Goal: Transaction & Acquisition: Book appointment/travel/reservation

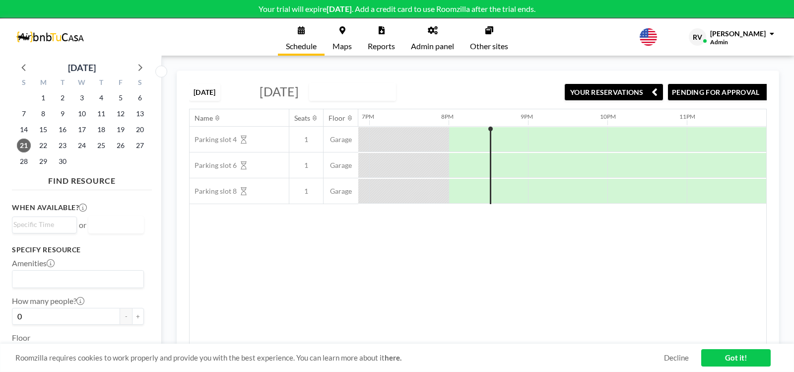
scroll to position [0, 1498]
click at [427, 38] on link "Admin panel" at bounding box center [432, 36] width 59 height 37
click at [614, 92] on button "YOUR RESERVATIONS" at bounding box center [602, 91] width 99 height 17
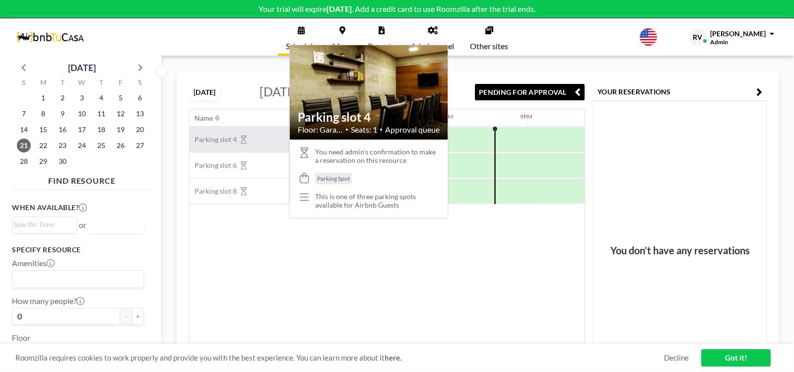
click at [230, 144] on span "Parking slot 4" at bounding box center [213, 139] width 47 height 9
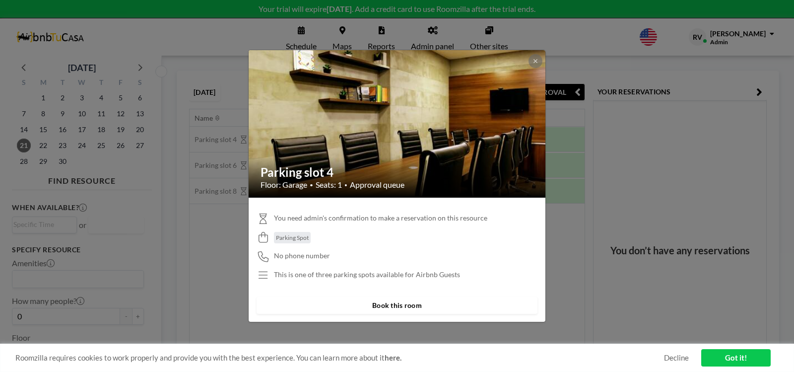
click at [403, 307] on button "Book this room" at bounding box center [397, 304] width 281 height 17
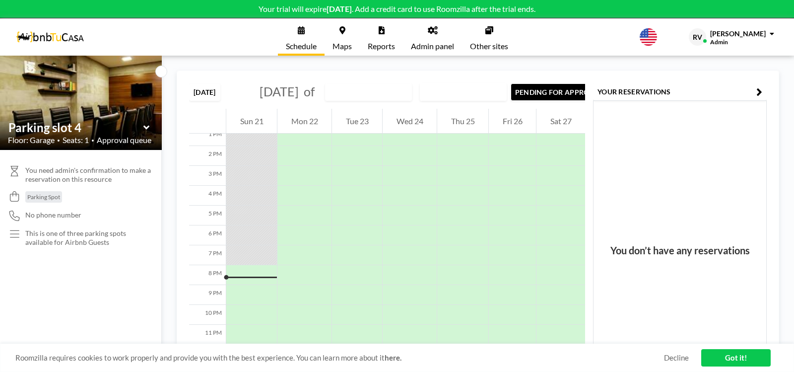
scroll to position [287, 0]
drag, startPoint x: 459, startPoint y: 344, endPoint x: 551, endPoint y: 339, distance: 92.5
click at [551, 339] on div "TODAY September 2025 of Parking slot 4 WEEKLY VIEW Loading... PENDING FOR APPRO…" at bounding box center [478, 213] width 602 height 286
click at [759, 89] on icon "button" at bounding box center [759, 92] width 6 height 12
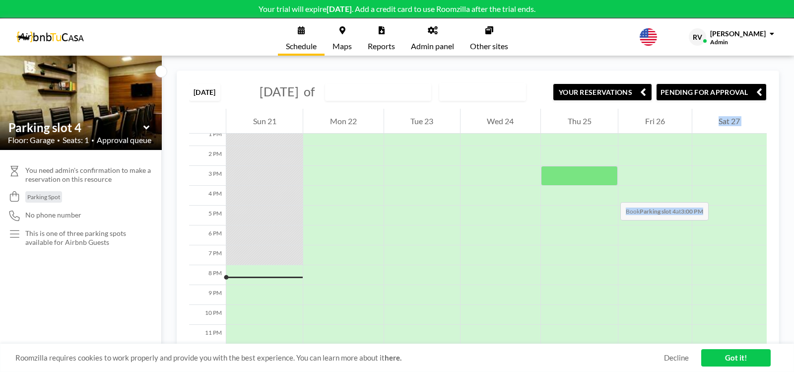
scroll to position [0, 0]
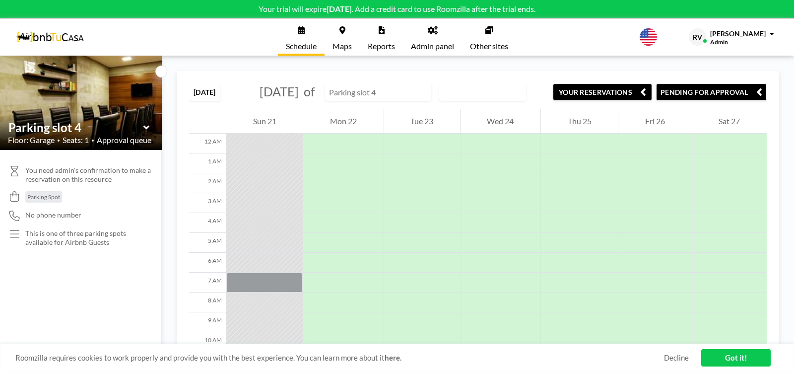
click at [421, 100] on input "text" at bounding box center [373, 92] width 95 height 16
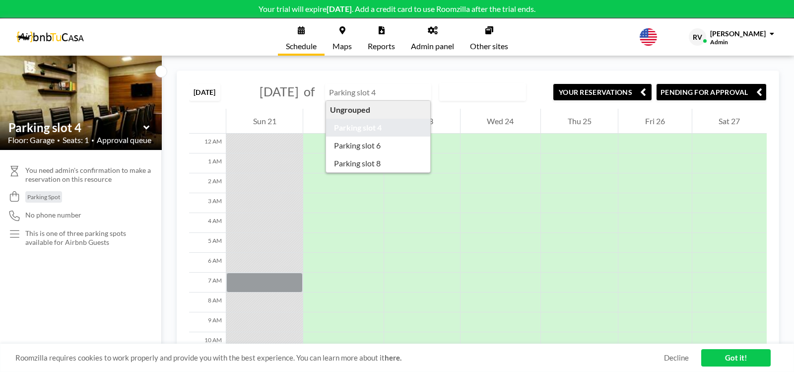
click at [421, 100] on input "text" at bounding box center [373, 92] width 95 height 16
type input "Parking slot 4"
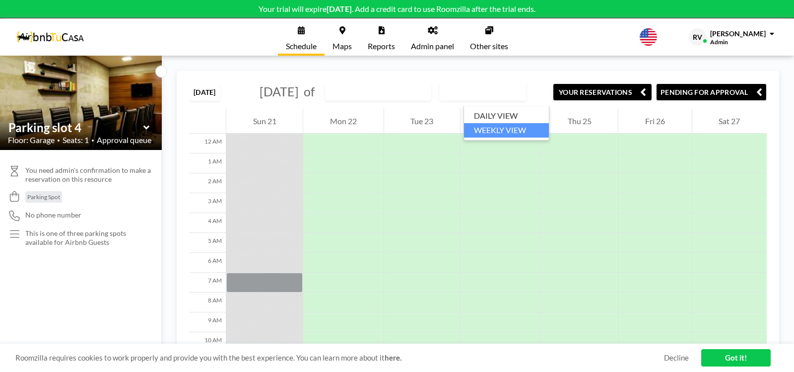
click at [485, 98] on div "WEEKLY VIEW" at bounding box center [477, 90] width 74 height 15
click at [492, 130] on li "WEEKLY VIEW" at bounding box center [506, 130] width 85 height 14
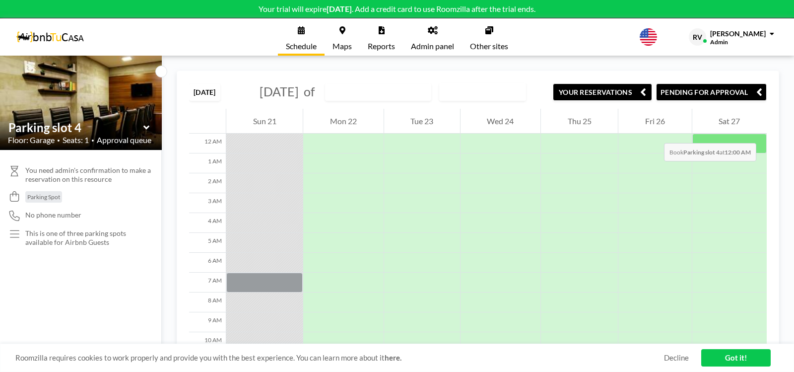
click at [760, 133] on div "Sat 27" at bounding box center [729, 121] width 74 height 25
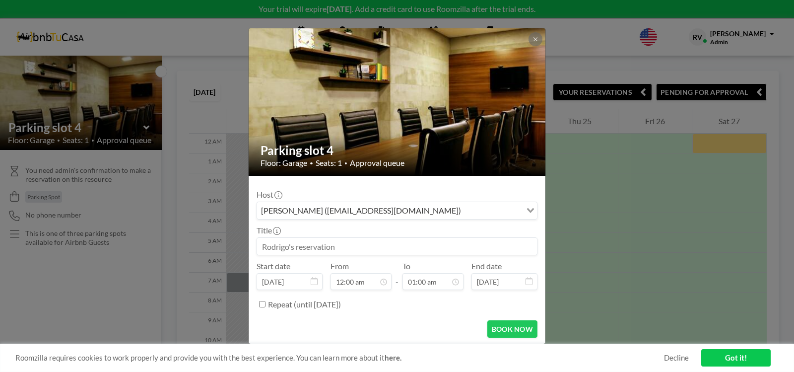
drag, startPoint x: 760, startPoint y: 133, endPoint x: 705, endPoint y: 134, distance: 55.1
click at [704, 134] on div "Parking slot 4 Floor: Garage • Seats: 1 • Approval queue Host Rodrigo Villarrea…" at bounding box center [397, 186] width 794 height 372
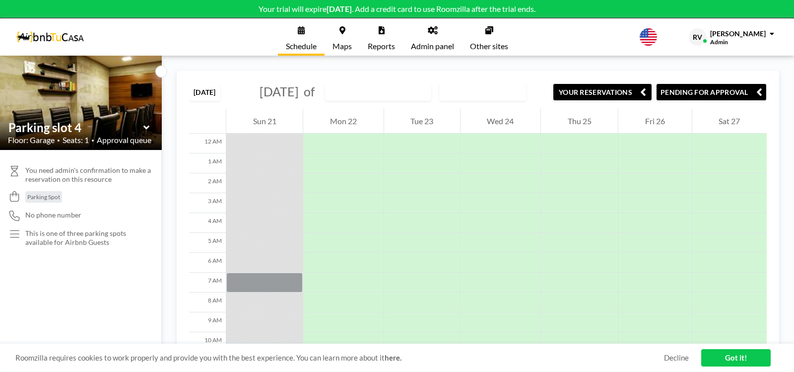
click at [721, 133] on div "Sat 27" at bounding box center [729, 121] width 74 height 25
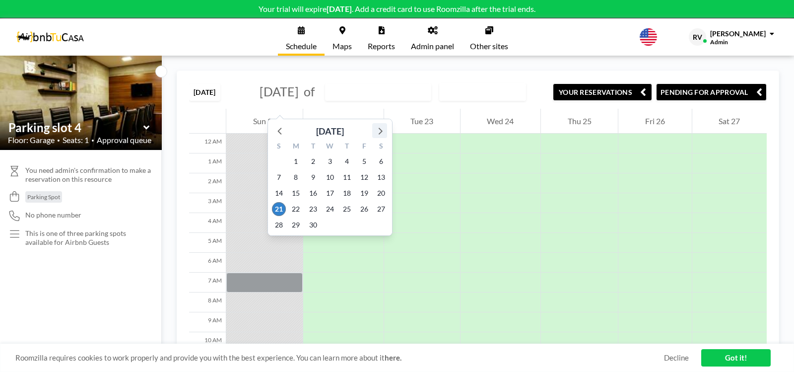
click at [379, 131] on icon at bounding box center [379, 130] width 13 height 13
click at [312, 194] on span "14" at bounding box center [313, 193] width 14 height 14
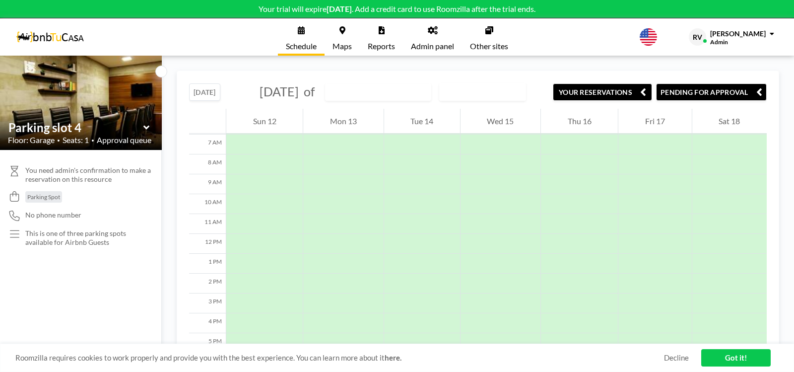
scroll to position [139, 0]
click at [400, 312] on div at bounding box center [422, 302] width 76 height 20
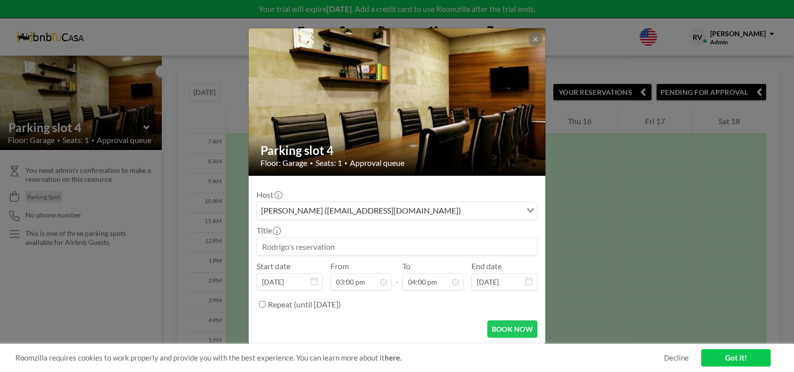
scroll to position [283, 0]
click at [526, 278] on icon at bounding box center [528, 281] width 7 height 8
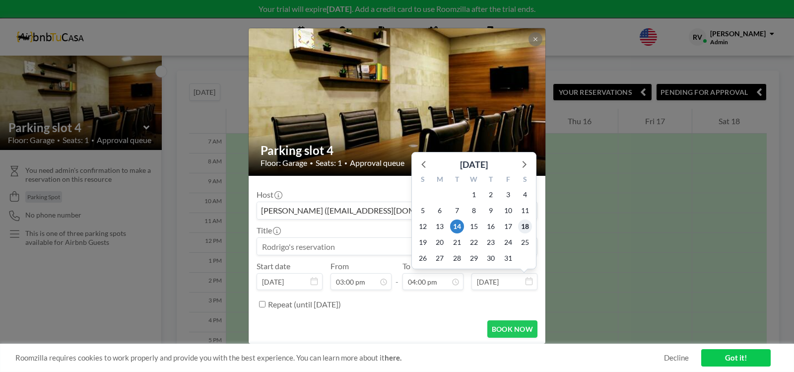
click at [524, 225] on span "18" at bounding box center [525, 226] width 14 height 14
type input "Oct 18, 2025"
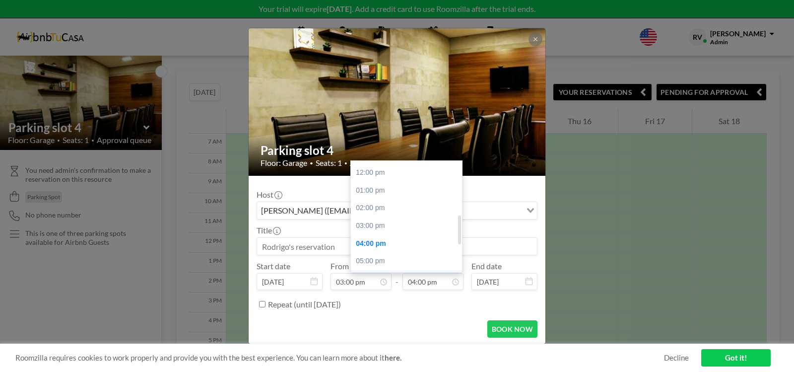
scroll to position [143, 0]
click at [375, 236] on div "12:00 pm" at bounding box center [408, 239] width 115 height 18
type input "12:00 pm"
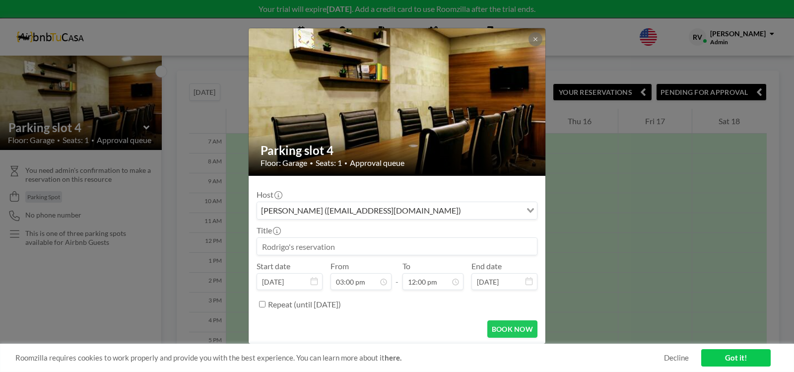
scroll to position [265, 0]
drag, startPoint x: 342, startPoint y: 248, endPoint x: 230, endPoint y: 252, distance: 112.2
click at [257, 252] on input at bounding box center [397, 246] width 280 height 17
click at [279, 248] on input "Chris Liz 407" at bounding box center [397, 246] width 280 height 17
type input "Chris Cooper 407"
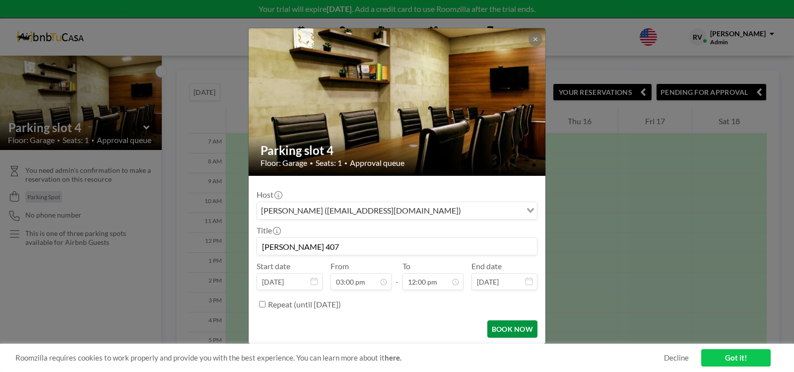
click at [513, 330] on button "BOOK NOW" at bounding box center [512, 328] width 50 height 17
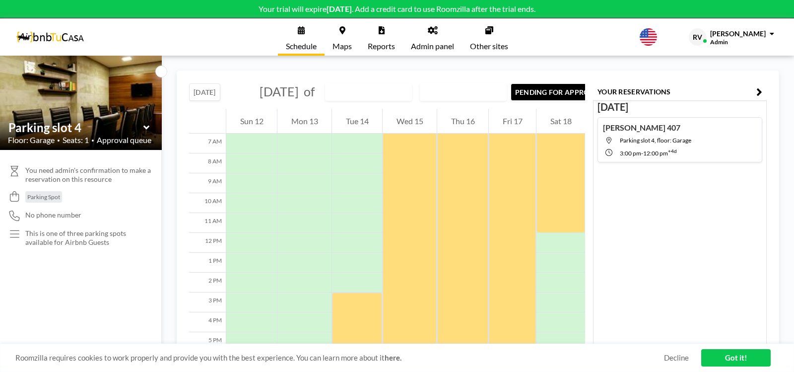
click at [738, 353] on link "Got it!" at bounding box center [735, 357] width 69 height 17
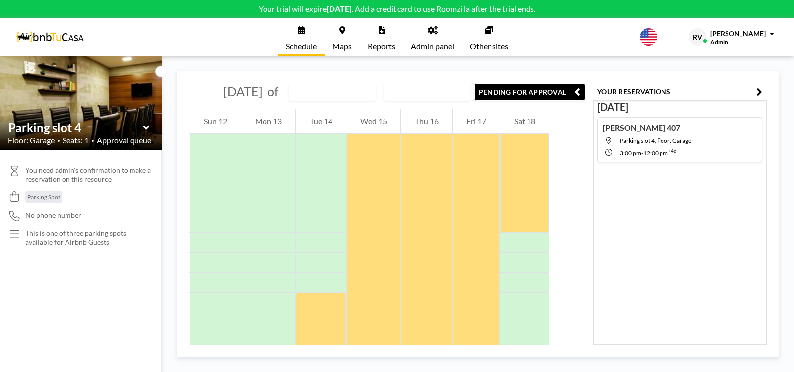
scroll to position [0, 0]
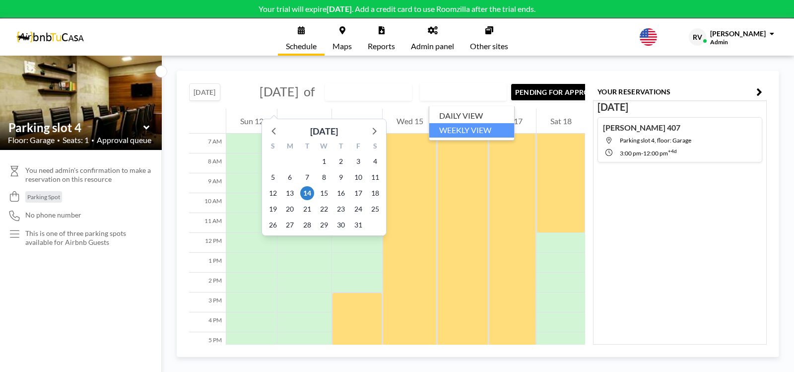
click at [478, 96] on div "WEEKLY VIEW" at bounding box center [457, 90] width 74 height 15
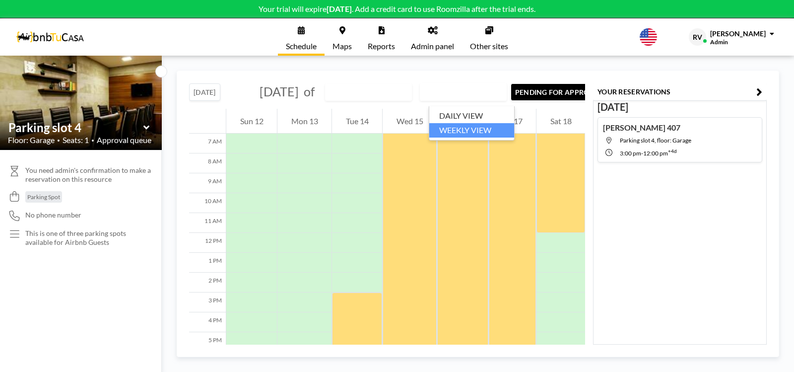
click at [478, 96] on input "Search for option" at bounding box center [457, 91] width 72 height 13
click at [395, 100] on input "text" at bounding box center [364, 92] width 76 height 16
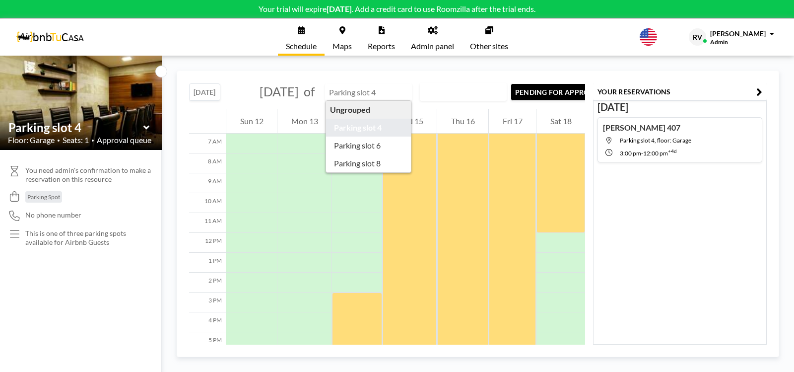
type input "Parking slot 4"
click at [720, 288] on div "Oct 14 Chris Cooper 407 Parking slot 4, floor: Garage 3:00 PM - 12:00 PM +4d" at bounding box center [680, 222] width 174 height 244
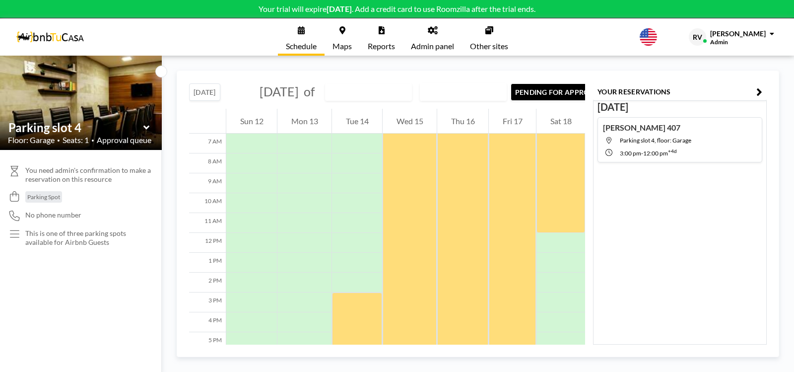
click at [761, 88] on icon "button" at bounding box center [759, 92] width 6 height 12
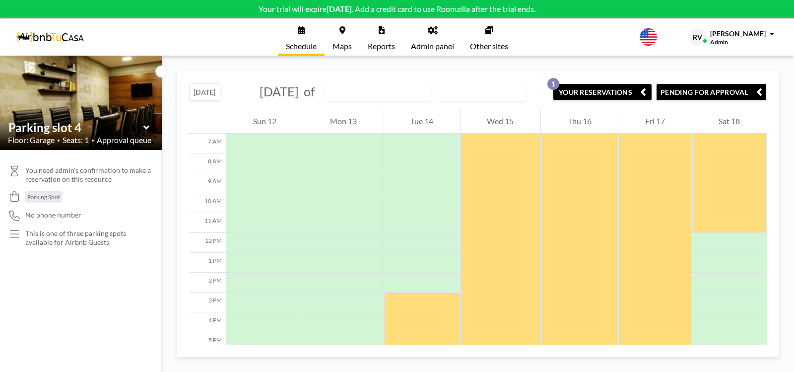
click at [345, 39] on link "Maps" at bounding box center [342, 36] width 35 height 37
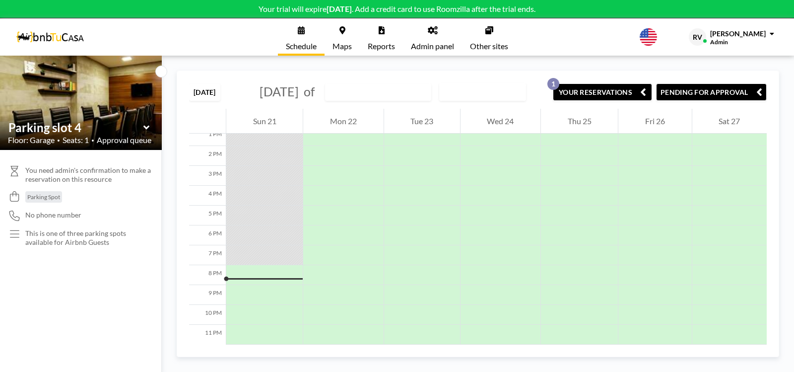
scroll to position [283, 0]
click at [148, 127] on icon at bounding box center [146, 127] width 6 height 4
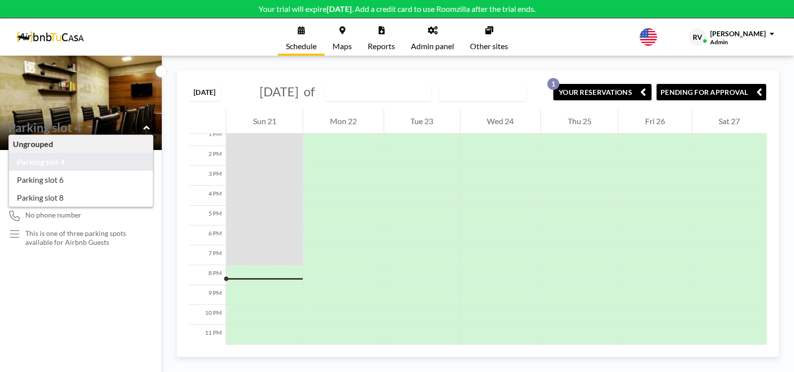
click at [146, 127] on icon at bounding box center [146, 127] width 6 height 4
type input "Parking slot 4"
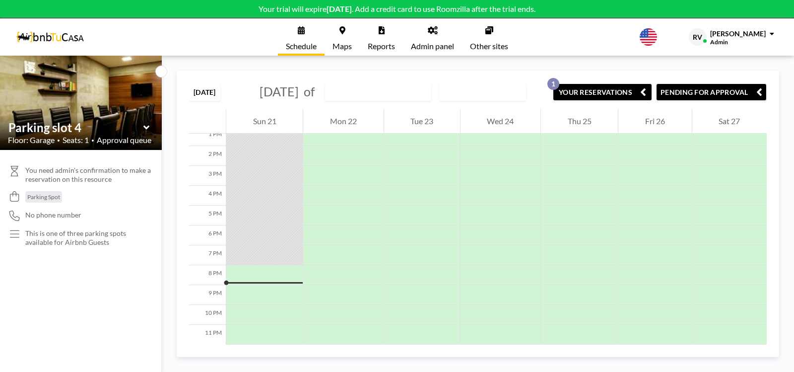
click at [430, 34] on link "Admin panel" at bounding box center [432, 36] width 59 height 37
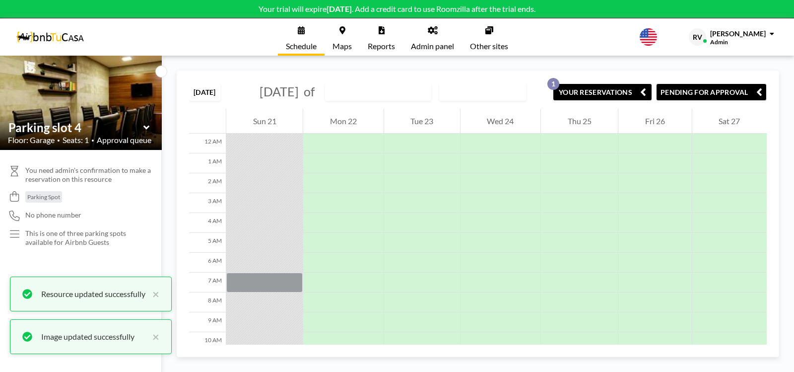
scroll to position [283, 0]
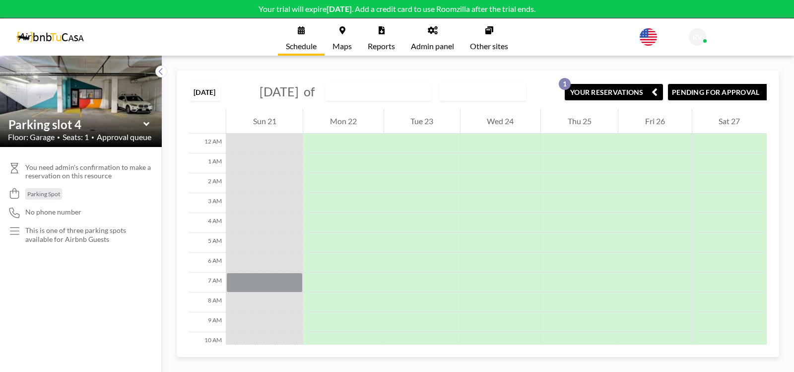
scroll to position [273, 0]
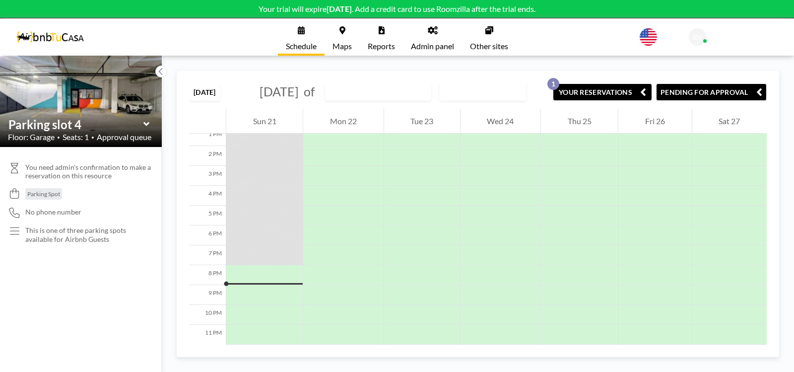
click at [146, 123] on icon at bounding box center [146, 124] width 6 height 10
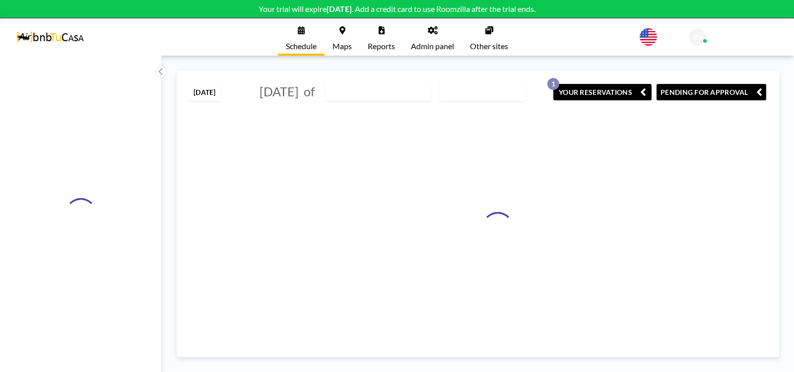
type input "Parking slot 6"
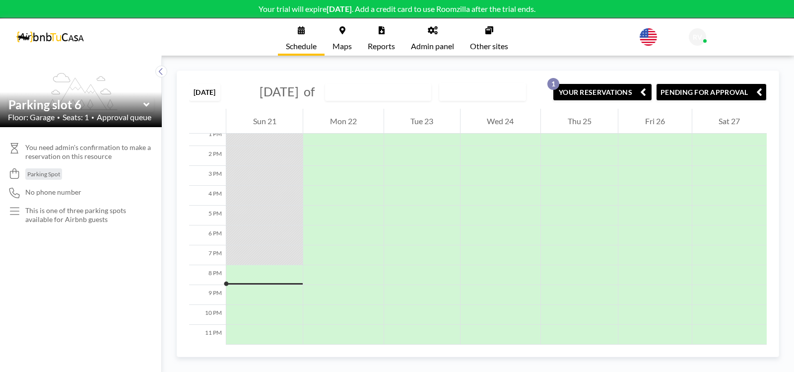
scroll to position [283, 0]
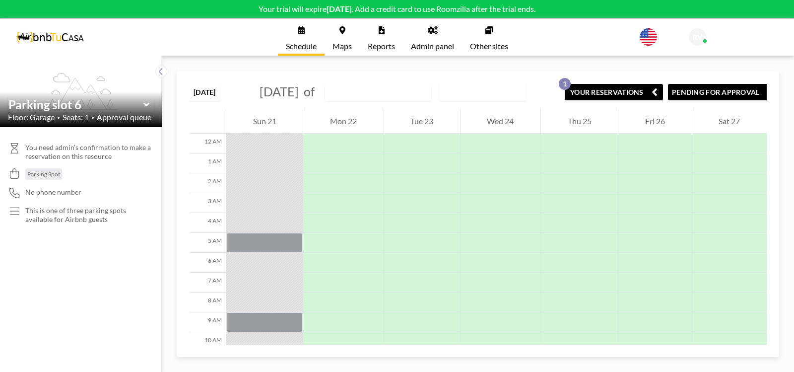
scroll to position [273, 0]
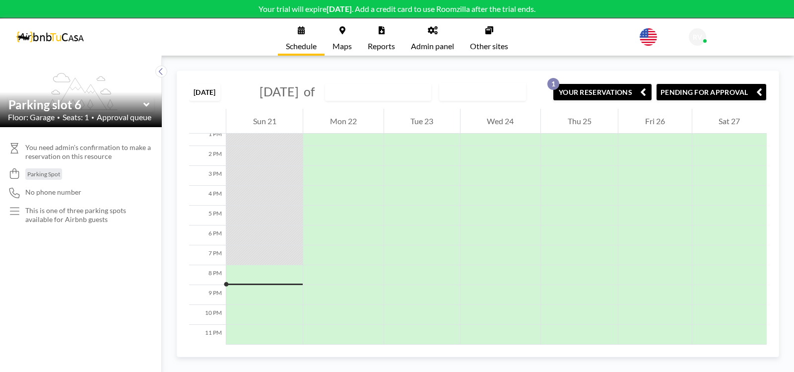
click at [147, 103] on icon at bounding box center [146, 105] width 6 height 10
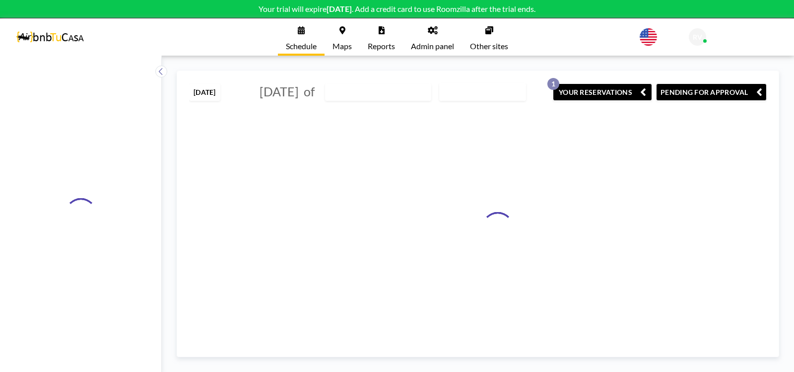
type input "Parking slot 8"
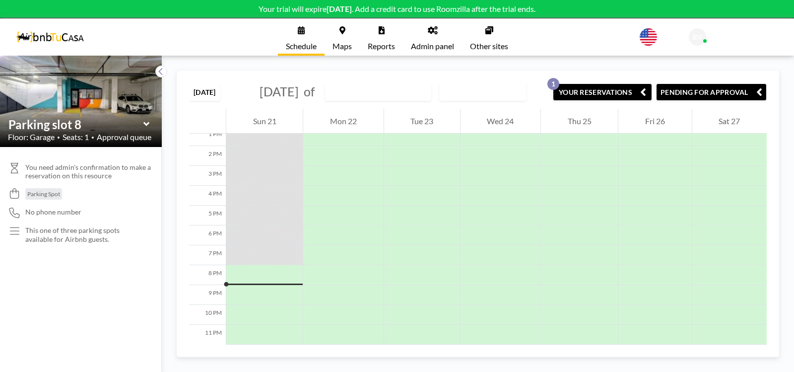
scroll to position [283, 0]
click at [428, 34] on link "Admin panel" at bounding box center [432, 36] width 59 height 37
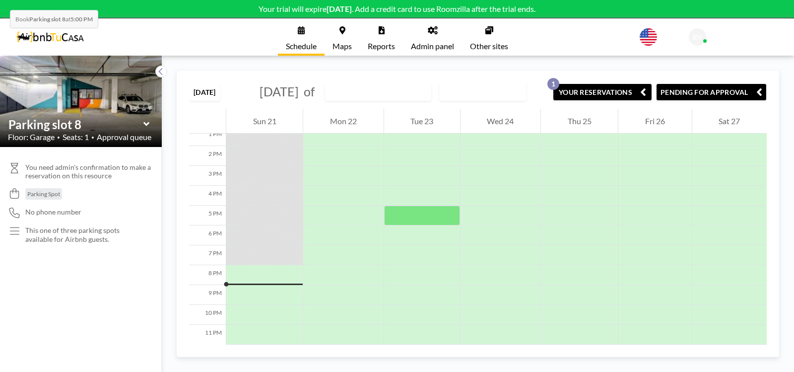
scroll to position [283, 0]
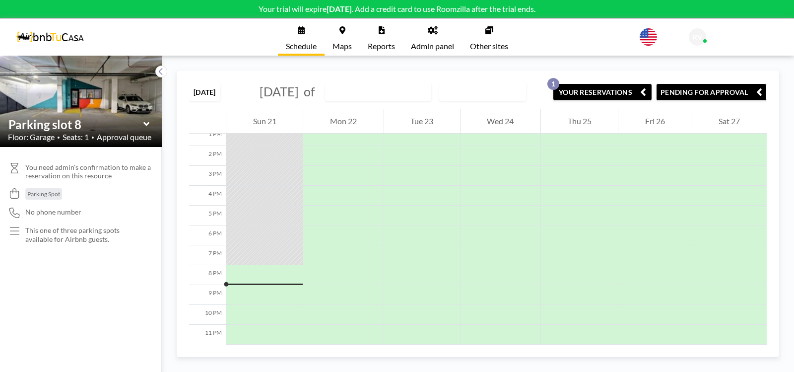
click at [144, 124] on icon at bounding box center [146, 124] width 6 height 10
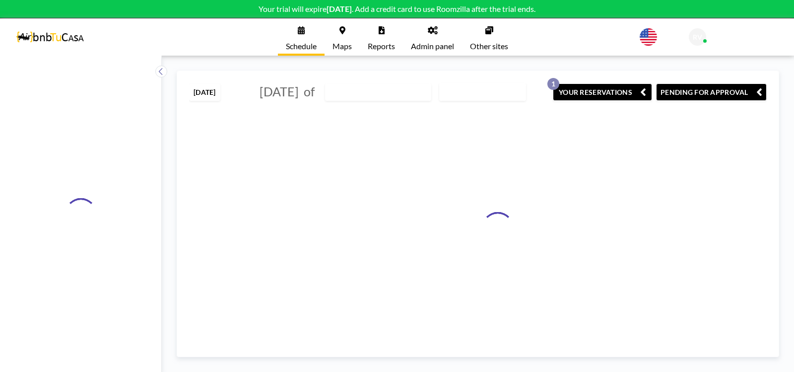
type input "Parking slot 6"
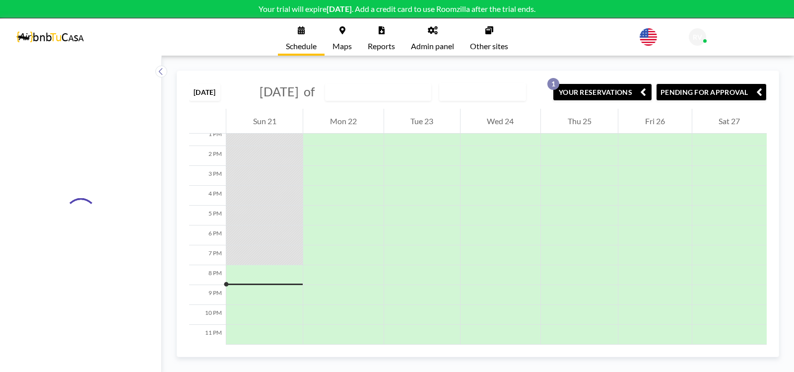
click at [304, 43] on span "Schedule" at bounding box center [301, 46] width 31 height 8
click at [163, 71] on icon at bounding box center [161, 71] width 6 height 10
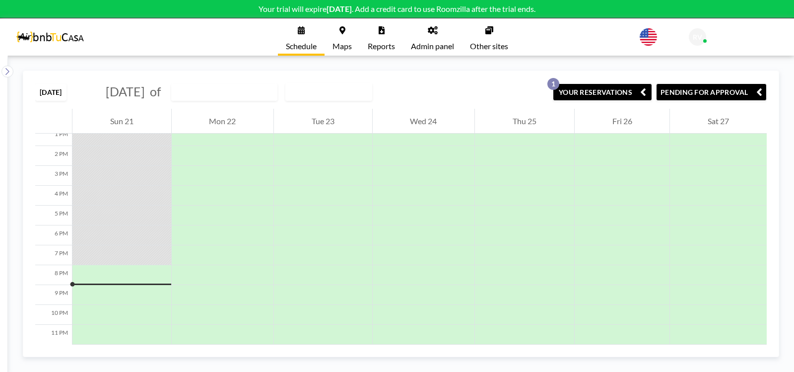
scroll to position [269, 0]
drag, startPoint x: 14, startPoint y: 78, endPoint x: 21, endPoint y: 86, distance: 10.2
click at [21, 86] on div "TODAY September 2025 of Parking slot 6 WEEKLY VIEW Loading... YOUR RESERVATIONS…" at bounding box center [397, 214] width 794 height 316
click at [7, 71] on icon at bounding box center [7, 71] width 6 height 10
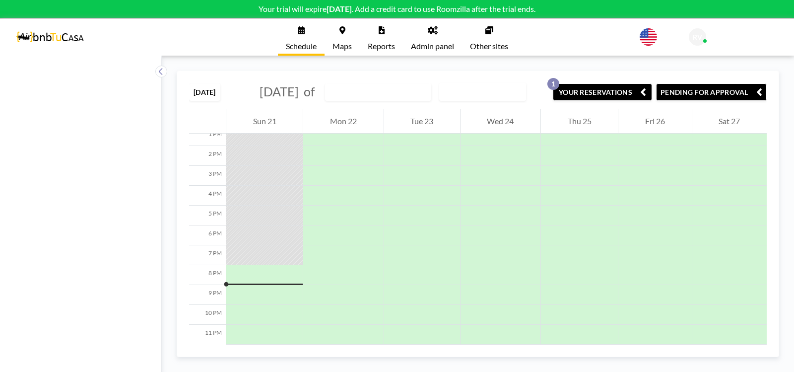
click at [433, 40] on link "Admin panel" at bounding box center [432, 36] width 59 height 37
click at [302, 40] on link "Schedule" at bounding box center [301, 36] width 47 height 37
click at [430, 36] on link "Admin panel" at bounding box center [432, 36] width 59 height 37
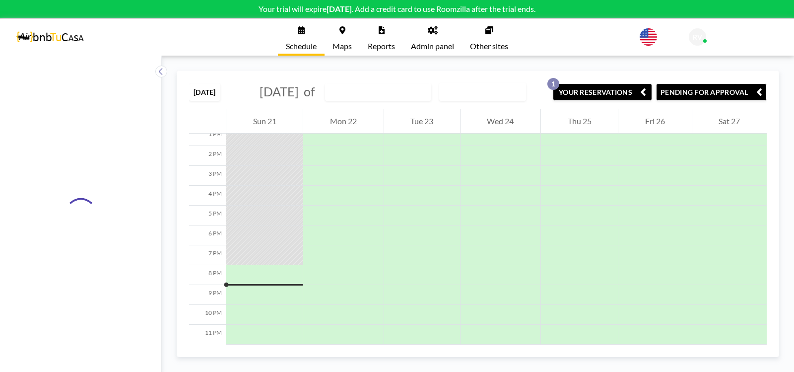
click at [121, 141] on div at bounding box center [81, 214] width 162 height 316
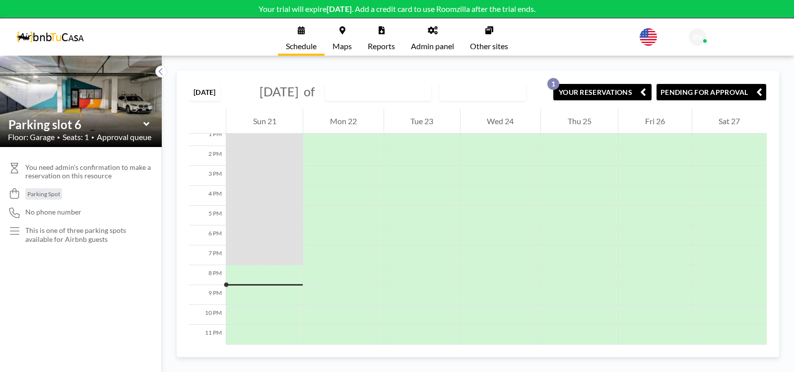
scroll to position [273, 0]
click at [145, 125] on icon at bounding box center [146, 124] width 6 height 4
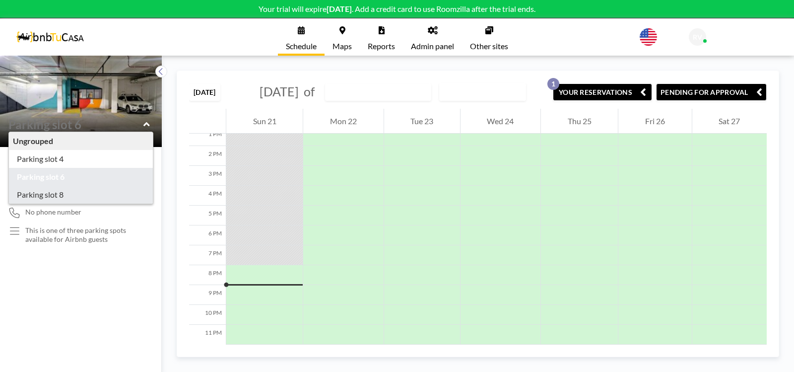
type input "Parking slot 8"
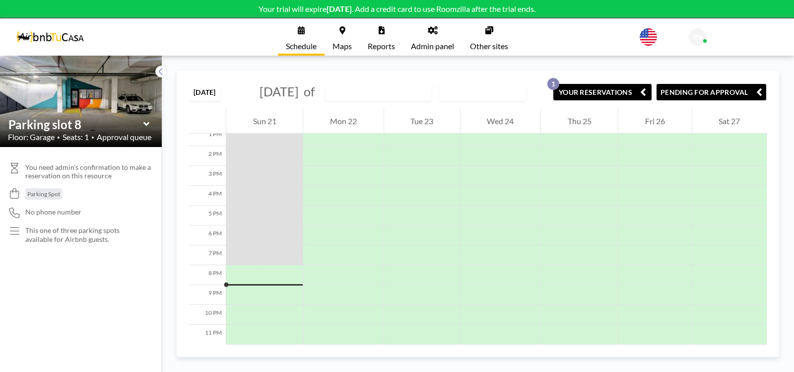
scroll to position [283, 0]
click at [145, 124] on icon at bounding box center [146, 124] width 6 height 4
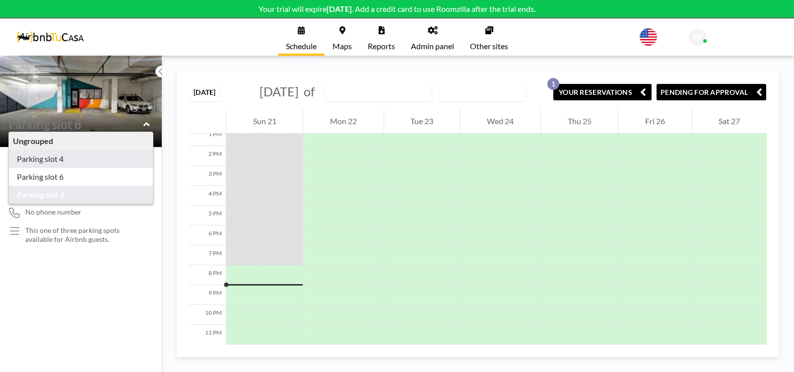
type input "Parking slot 4"
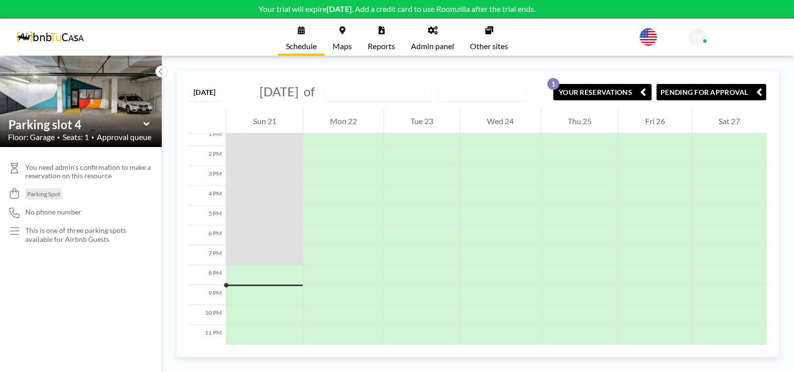
click at [593, 100] on button "YOUR RESERVATIONS 1" at bounding box center [602, 91] width 99 height 17
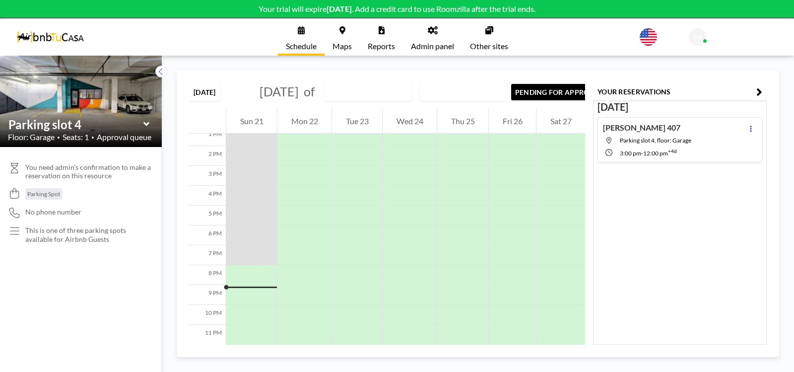
click at [437, 32] on icon at bounding box center [433, 30] width 10 height 8
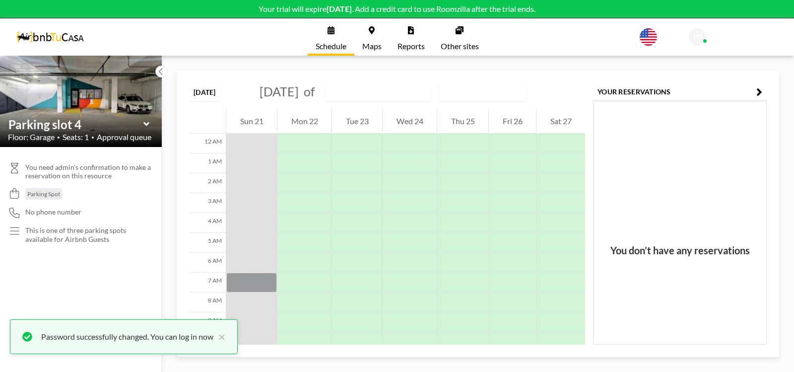
scroll to position [283, 0]
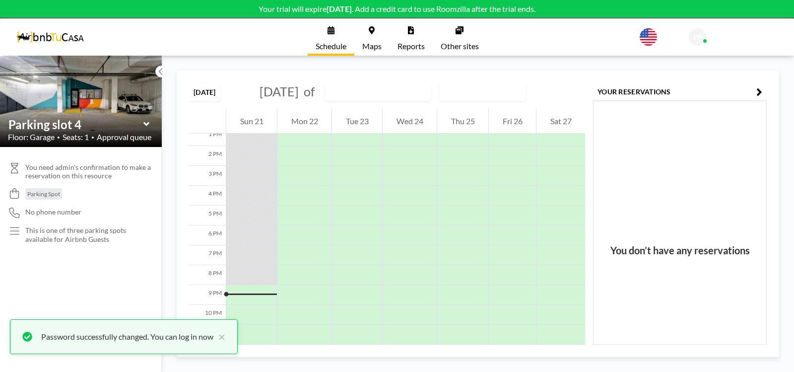
click at [761, 90] on icon "button" at bounding box center [759, 92] width 6 height 12
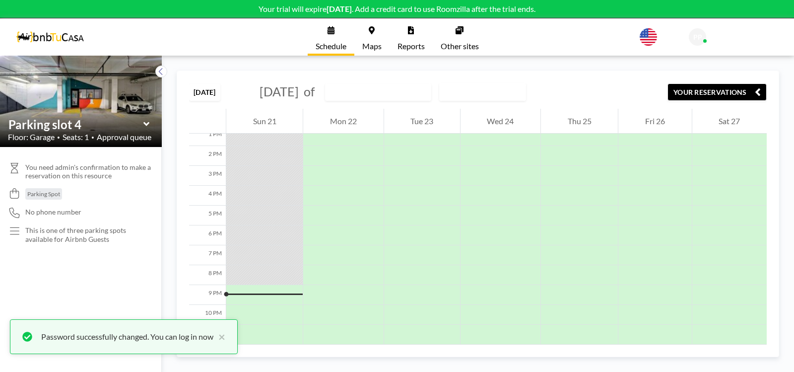
scroll to position [269, 0]
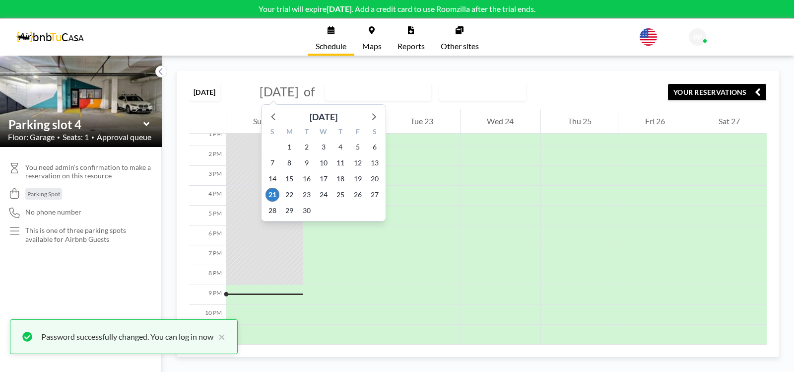
click at [299, 87] on span "[DATE]" at bounding box center [279, 91] width 39 height 15
click at [376, 117] on icon at bounding box center [374, 116] width 4 height 7
click at [324, 180] on span "15" at bounding box center [324, 179] width 14 height 14
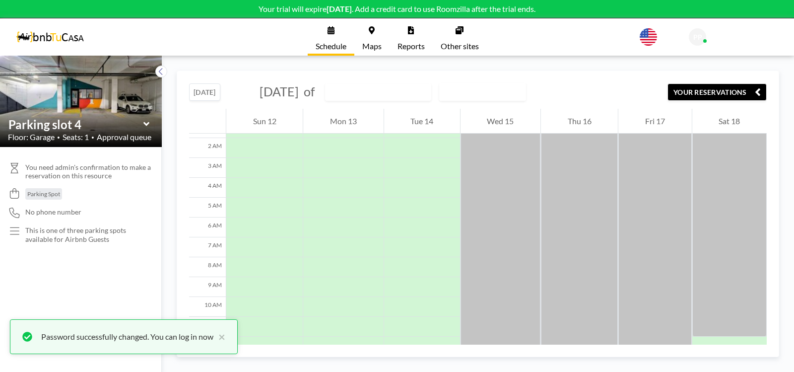
scroll to position [139, 0]
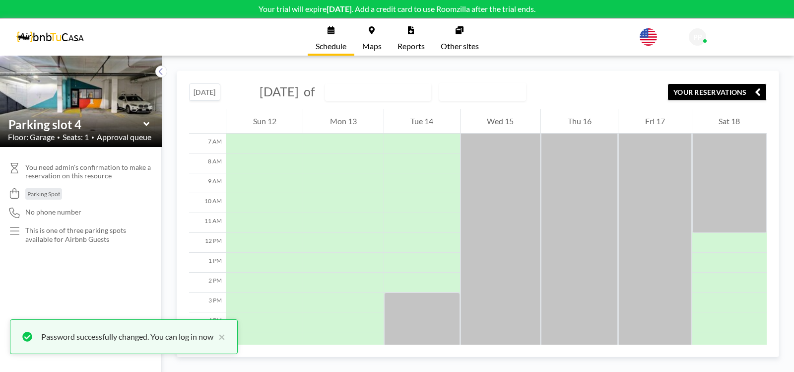
click at [702, 39] on span "PP" at bounding box center [697, 37] width 9 height 9
click at [735, 66] on span "Log out" at bounding box center [744, 68] width 23 height 10
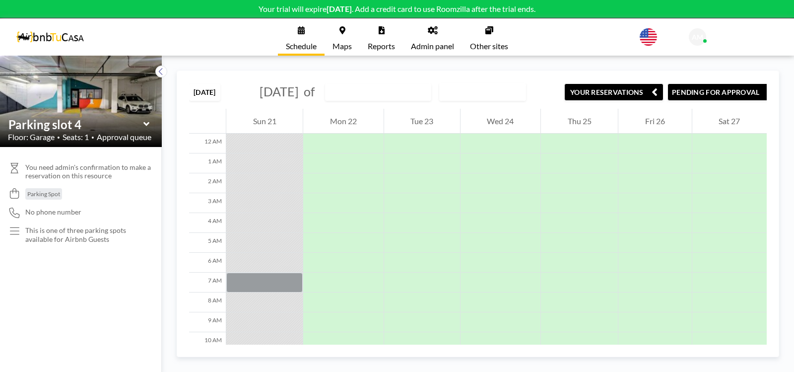
scroll to position [273, 0]
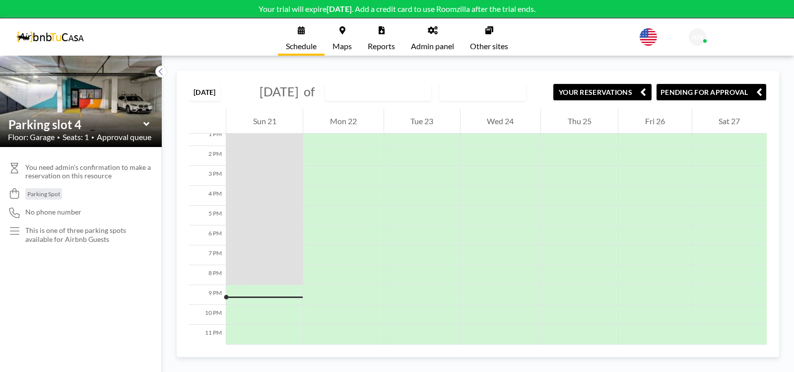
click at [437, 33] on icon at bounding box center [433, 30] width 10 height 8
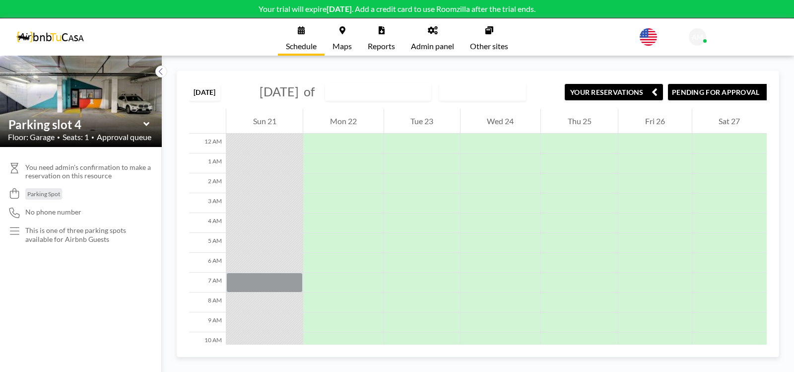
scroll to position [273, 0]
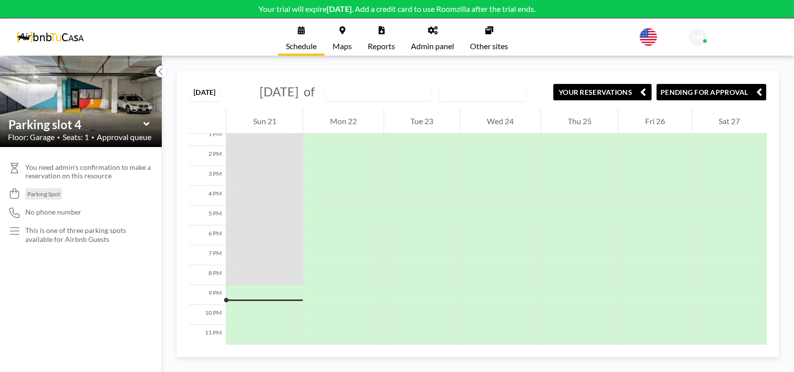
click at [703, 37] on span "AM" at bounding box center [697, 37] width 11 height 9
click at [733, 64] on link "Log out" at bounding box center [744, 68] width 88 height 20
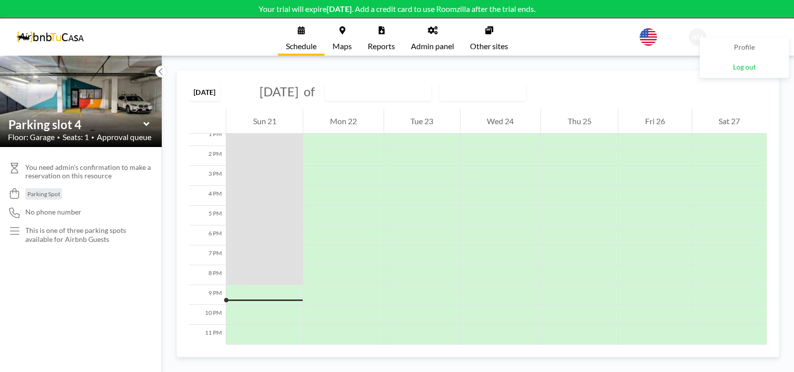
scroll to position [269, 0]
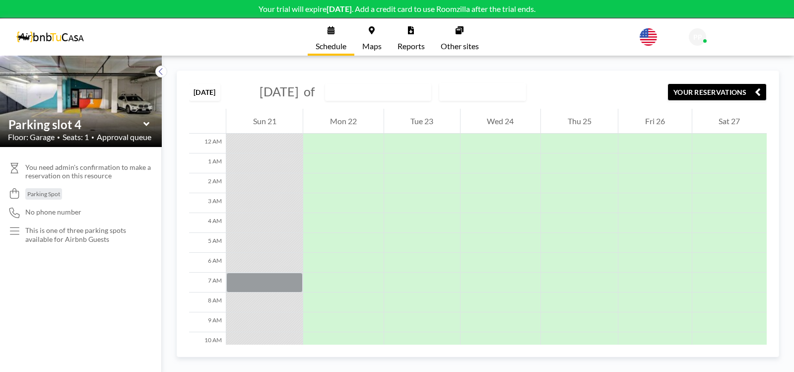
scroll to position [269, 0]
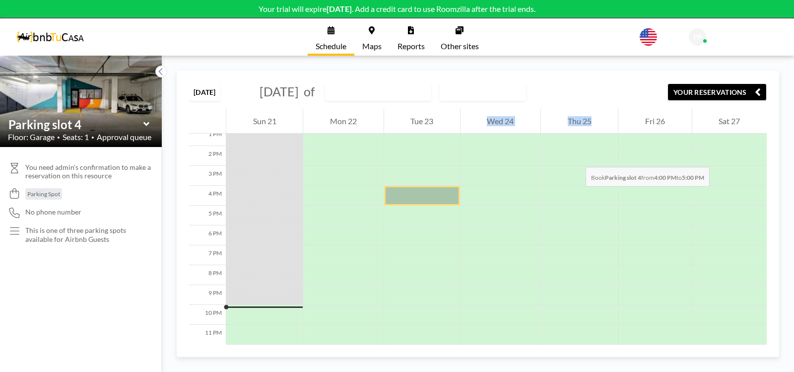
drag, startPoint x: 405, startPoint y: 188, endPoint x: 576, endPoint y: 157, distance: 173.5
click at [576, 157] on div "12 AM 1 AM 2 AM 3 AM 4 AM 5 AM 6 AM 7 AM 8 AM 9 AM 10 AM 11 AM 12 PM 1 PM 2 PM …" at bounding box center [478, 93] width 578 height 501
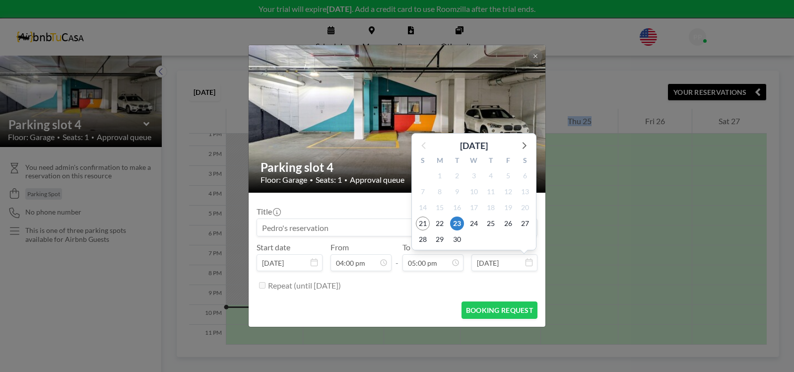
scroll to position [300, 0]
click at [529, 263] on icon at bounding box center [528, 262] width 7 height 8
click at [506, 262] on input "[DATE]" at bounding box center [504, 262] width 66 height 17
click at [476, 221] on span "24" at bounding box center [474, 223] width 14 height 14
type input "[DATE]"
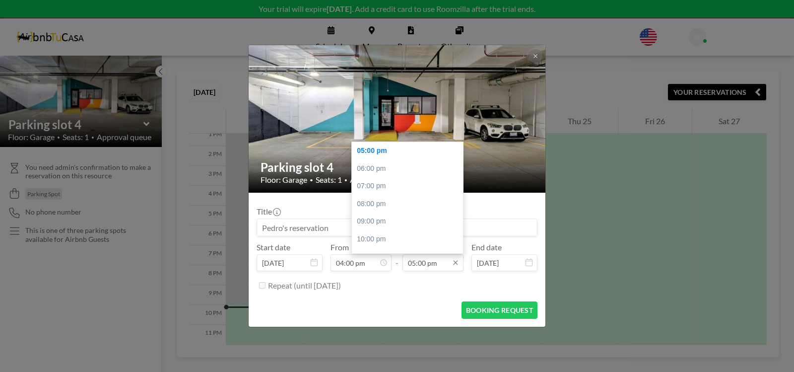
click at [436, 263] on input "05:00 pm" at bounding box center [432, 262] width 61 height 17
click at [374, 148] on div "12:00 pm" at bounding box center [409, 145] width 115 height 18
type input "12:00 pm"
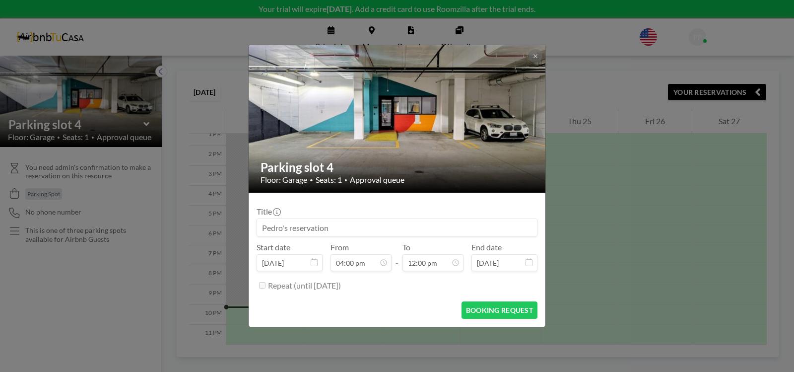
scroll to position [212, 0]
click at [508, 312] on button "BOOKING REQUEST" at bounding box center [499, 309] width 76 height 17
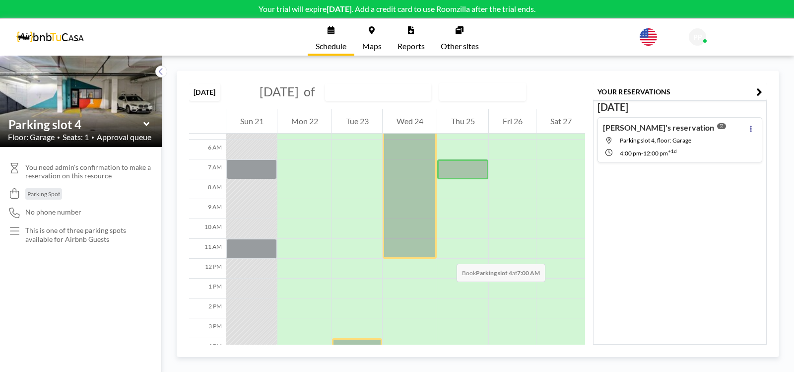
scroll to position [0, 0]
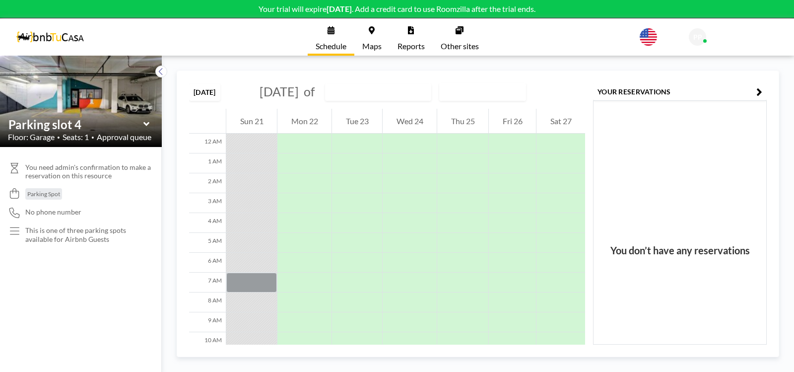
click at [702, 37] on span "PP" at bounding box center [697, 37] width 9 height 9
click at [740, 68] on span "Log out" at bounding box center [744, 68] width 23 height 10
